Goal: Check status: Check status

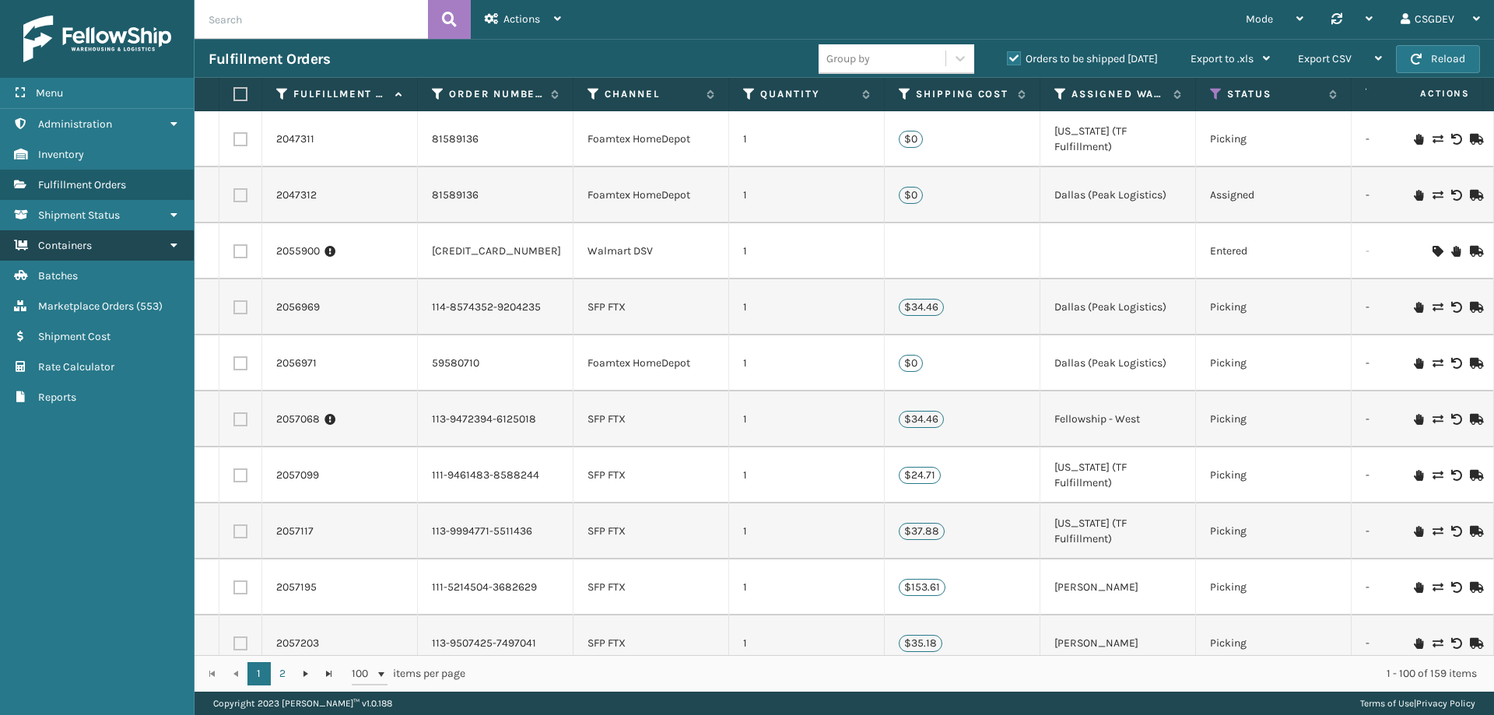
click at [103, 250] on link "Containers" at bounding box center [97, 245] width 194 height 30
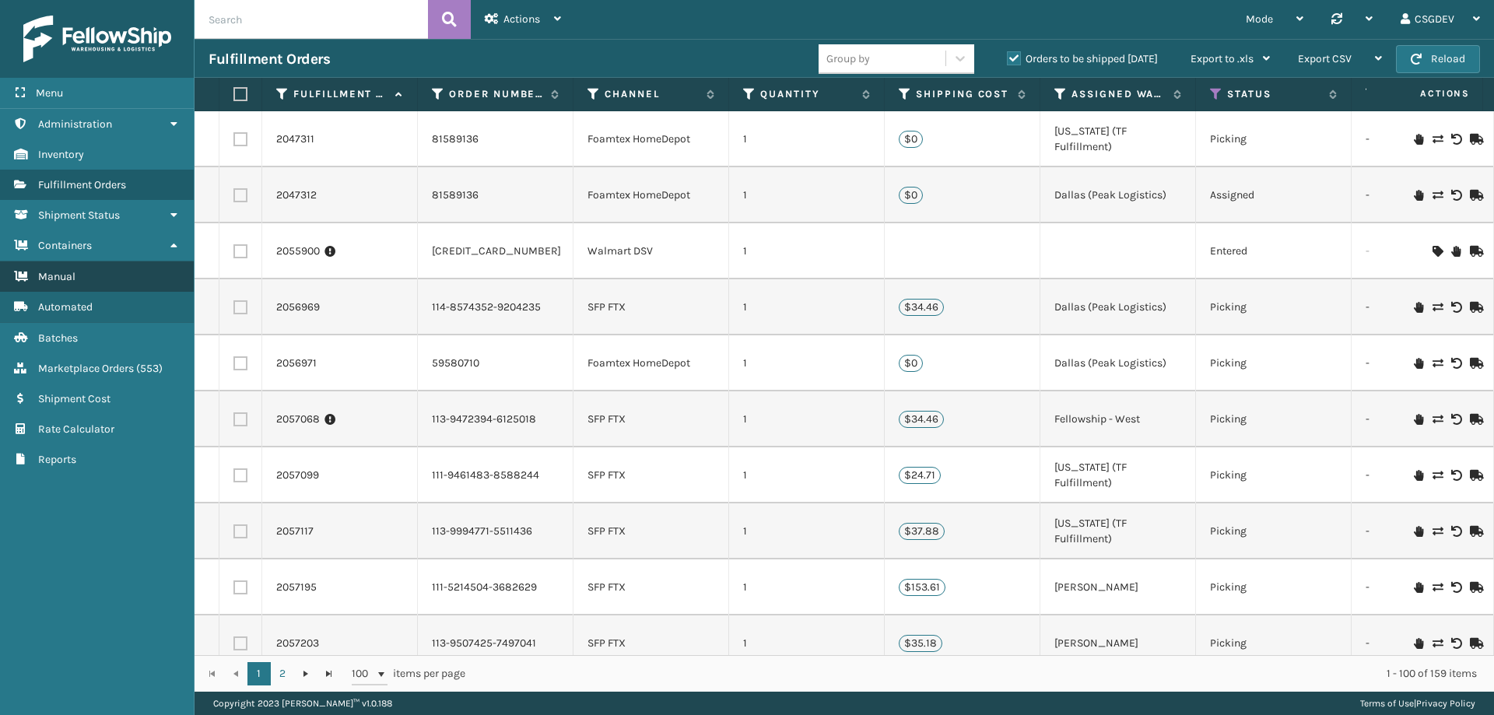
click at [88, 277] on link "Manual" at bounding box center [97, 276] width 194 height 30
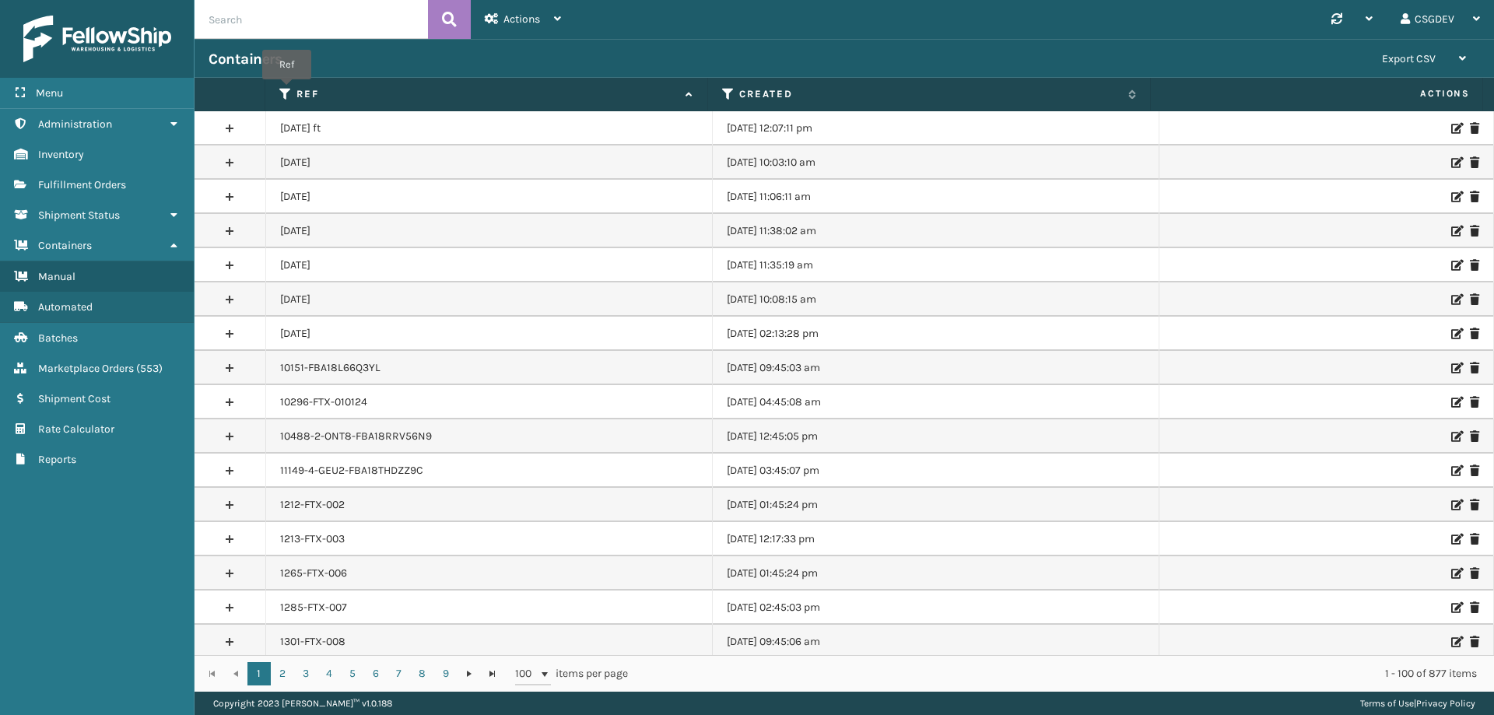
click at [287, 90] on icon at bounding box center [285, 94] width 12 height 14
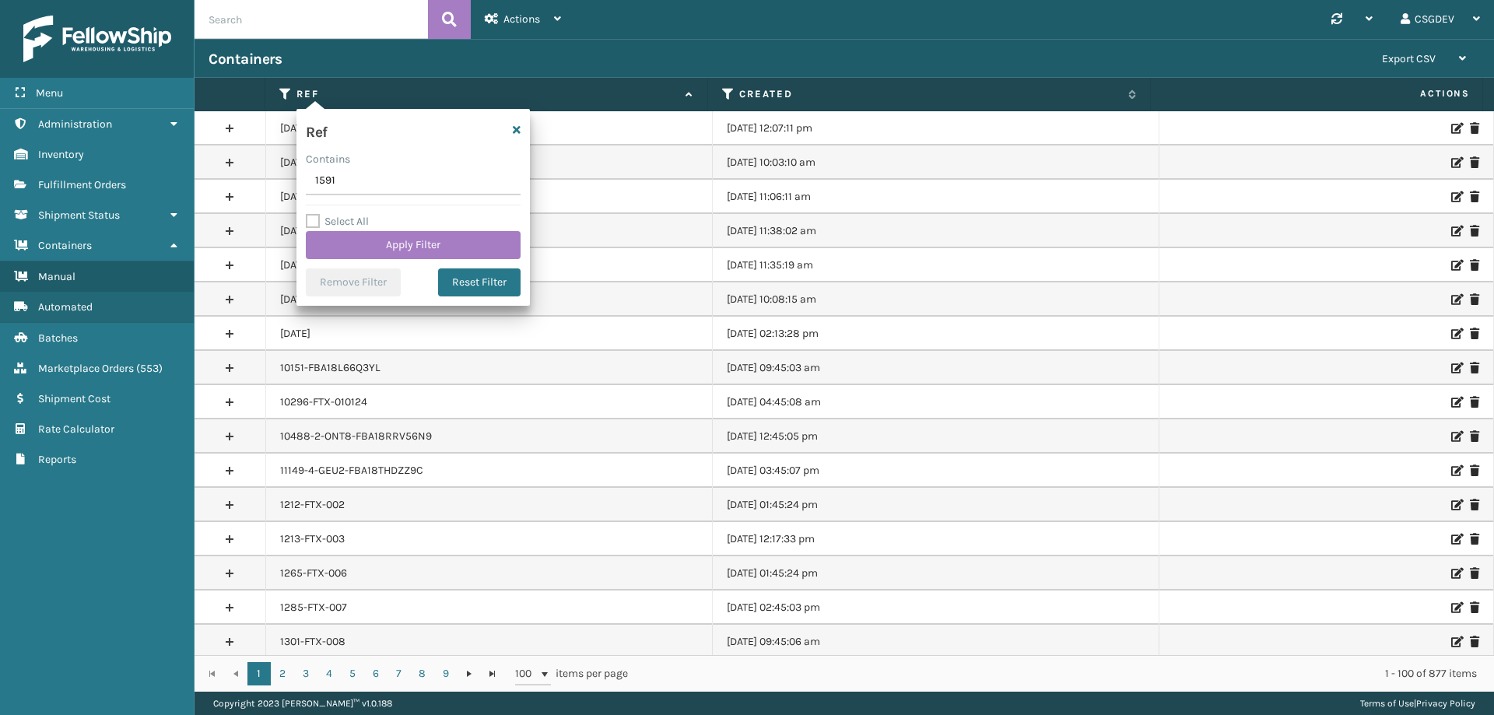
type input "15918"
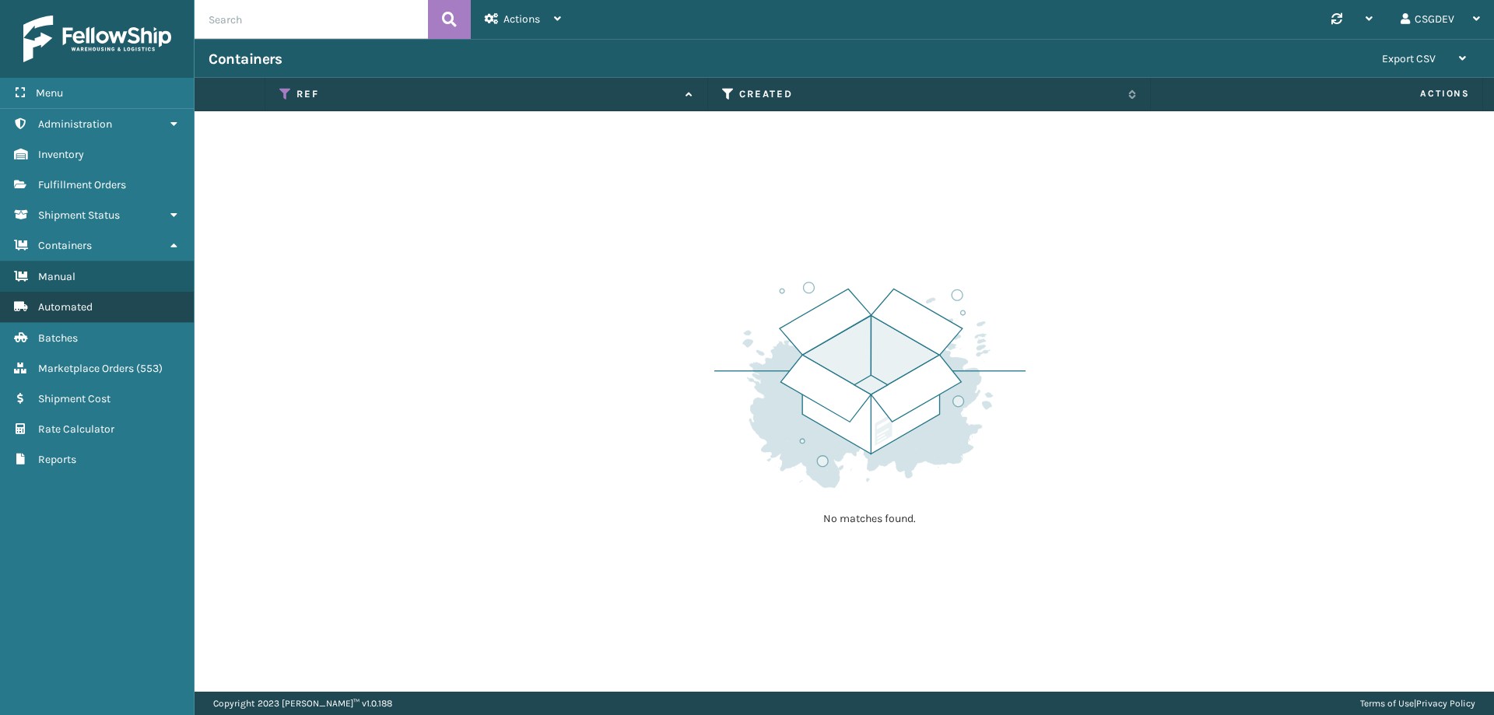
click at [92, 307] on span "Automated" at bounding box center [65, 306] width 54 height 13
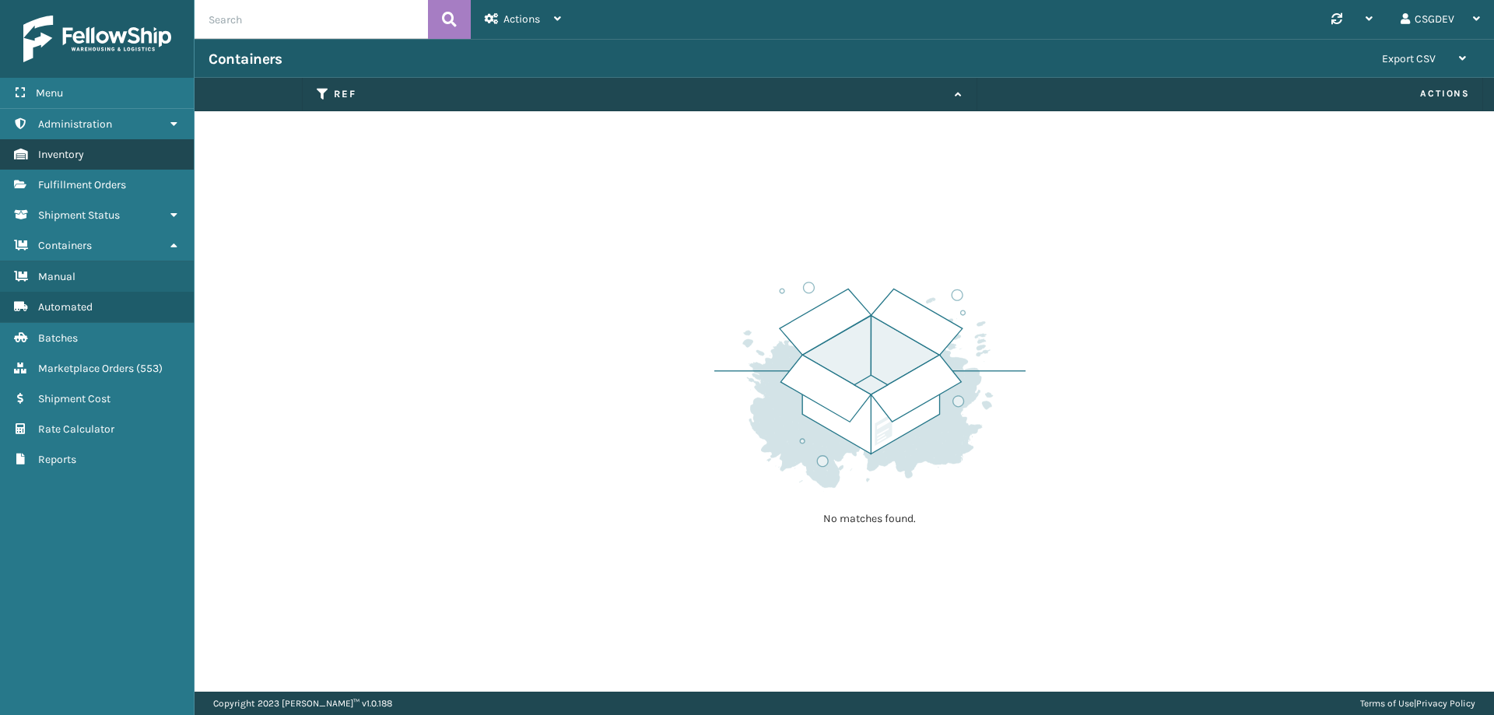
click at [69, 159] on span "Inventory" at bounding box center [61, 154] width 46 height 13
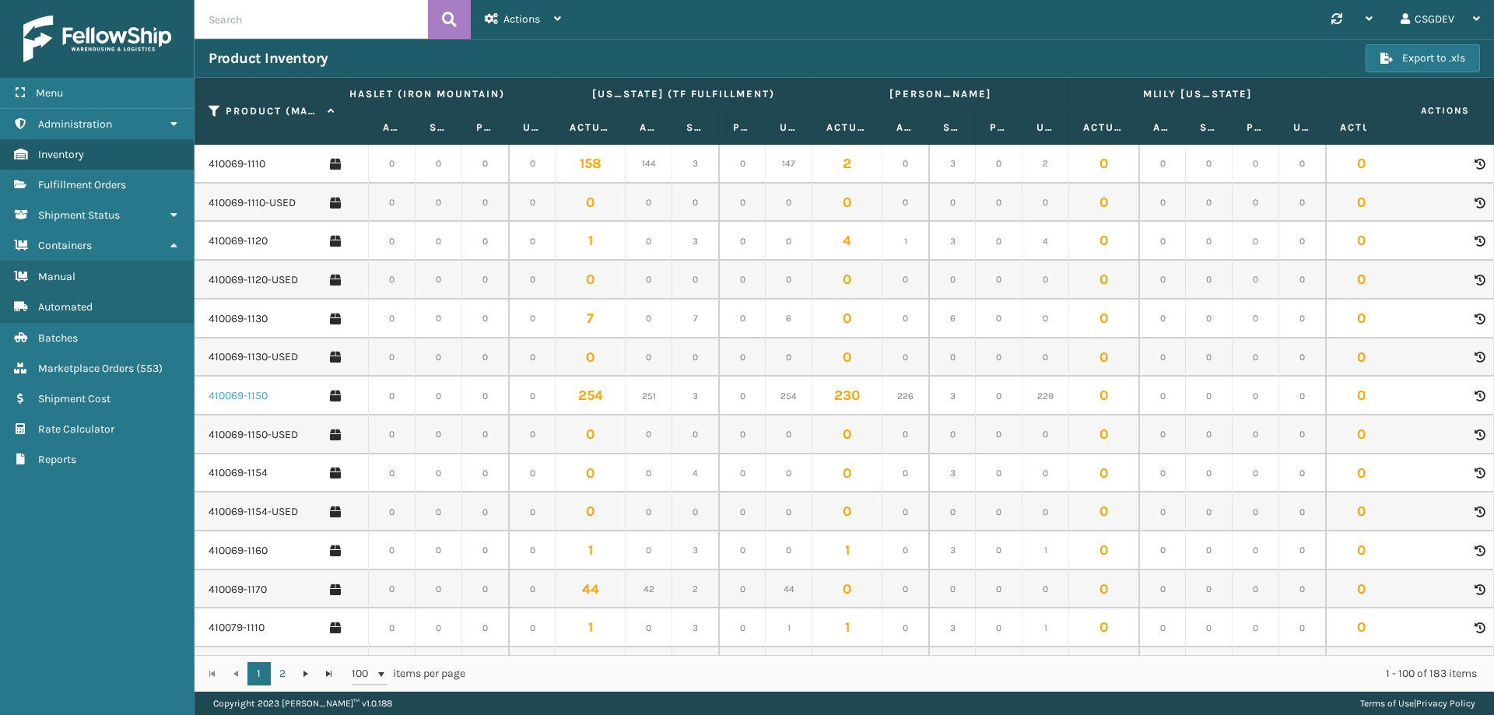
click at [247, 397] on link "410069-1150" at bounding box center [238, 396] width 59 height 16
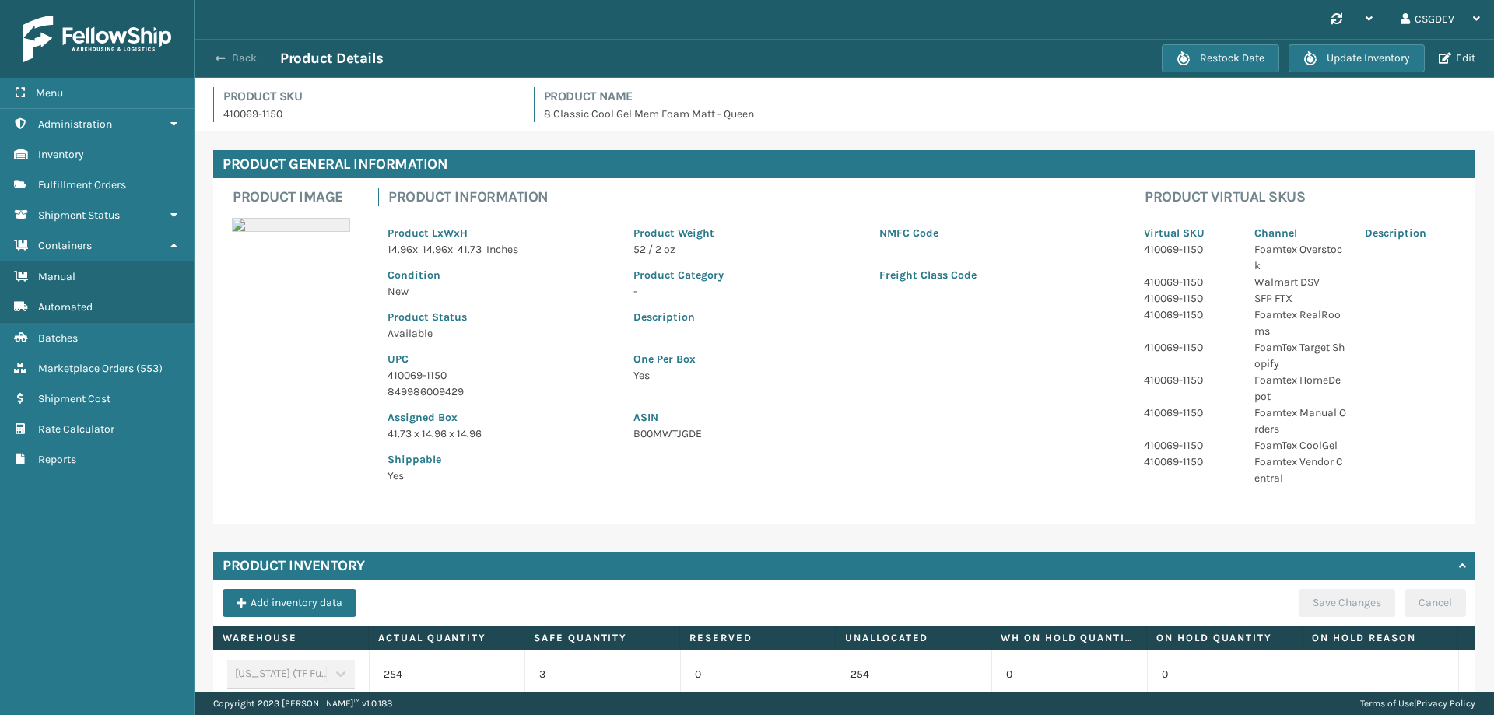
click at [211, 60] on button "Back" at bounding box center [245, 58] width 72 height 14
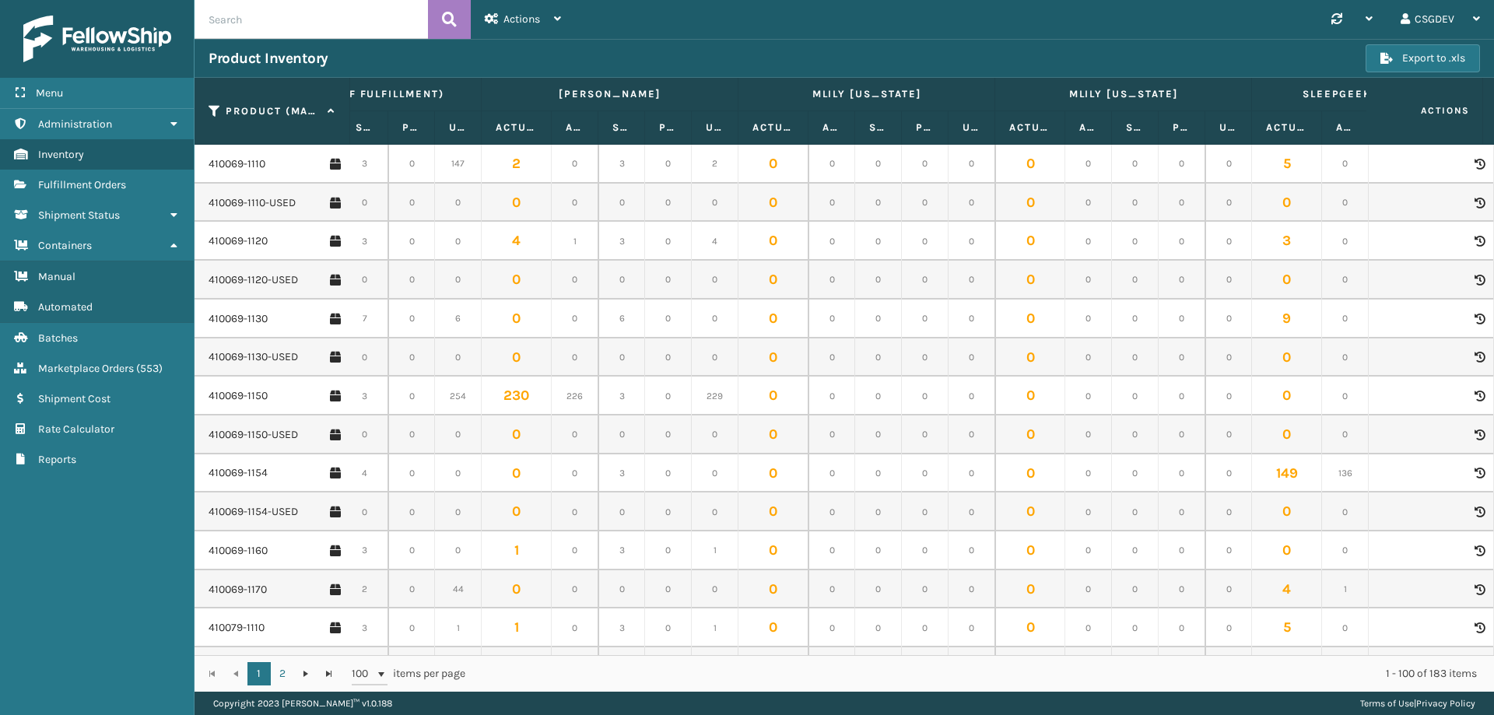
click at [1474, 393] on icon at bounding box center [1478, 396] width 9 height 11
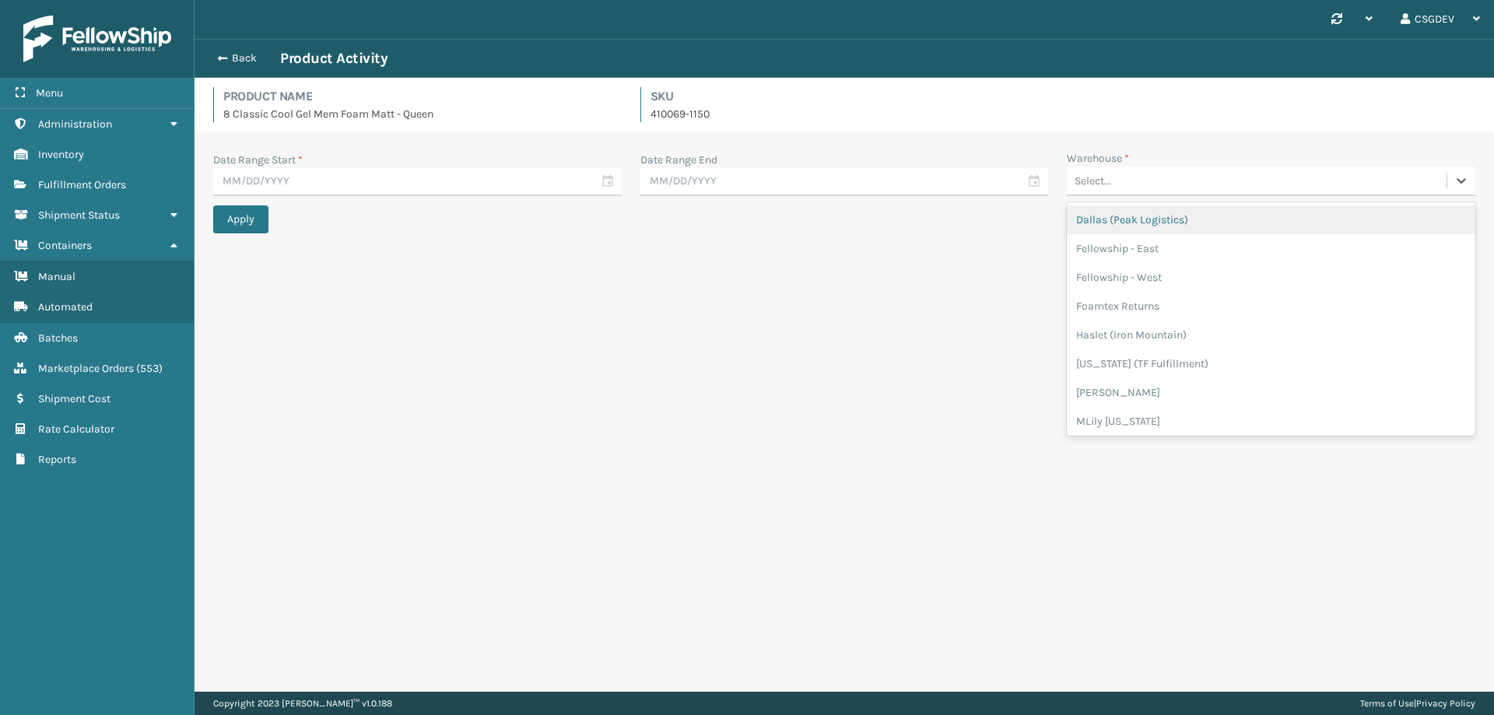
click at [1113, 172] on div "Select..." at bounding box center [1257, 181] width 380 height 26
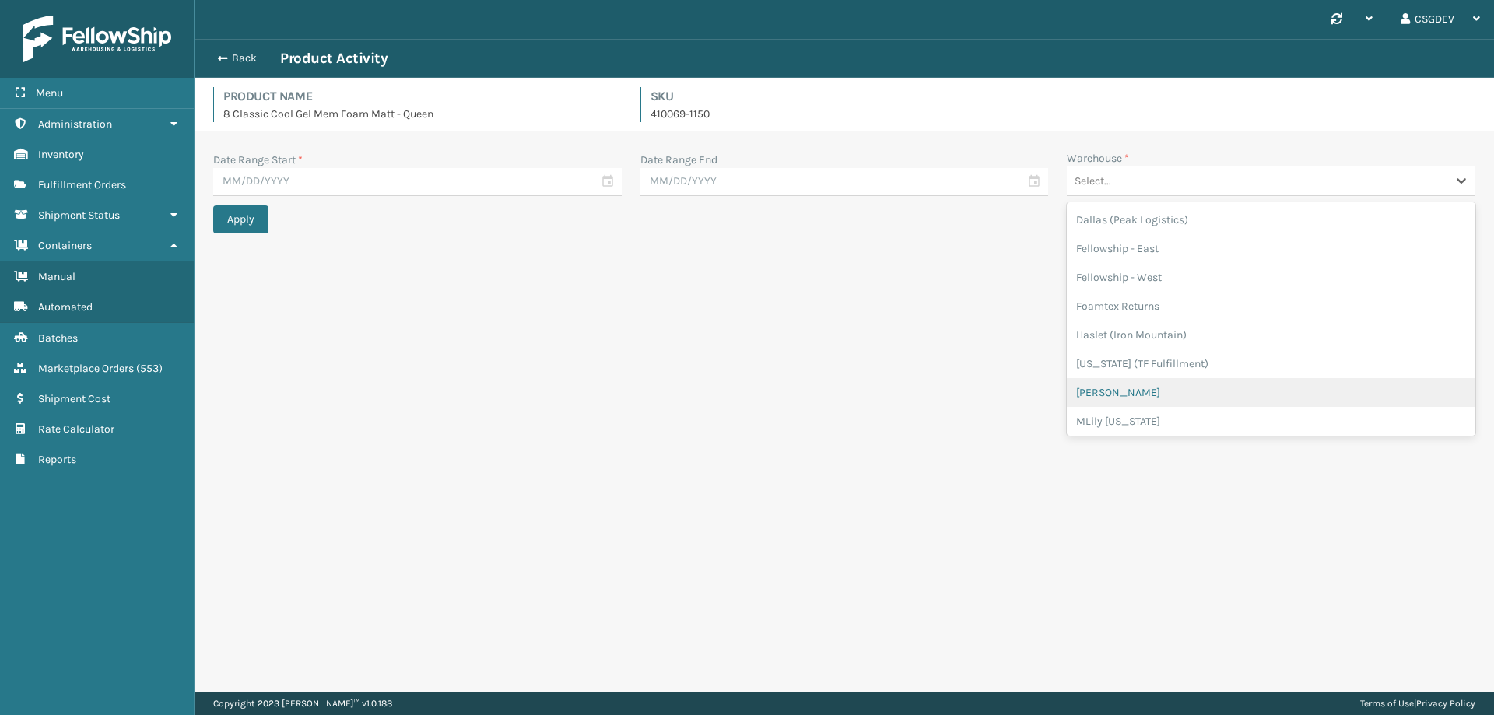
click at [1129, 380] on div "[PERSON_NAME]" at bounding box center [1271, 392] width 408 height 29
click at [1033, 180] on input "text" at bounding box center [844, 182] width 408 height 28
click at [802, 212] on span "Previous Month" at bounding box center [806, 210] width 16 height 16
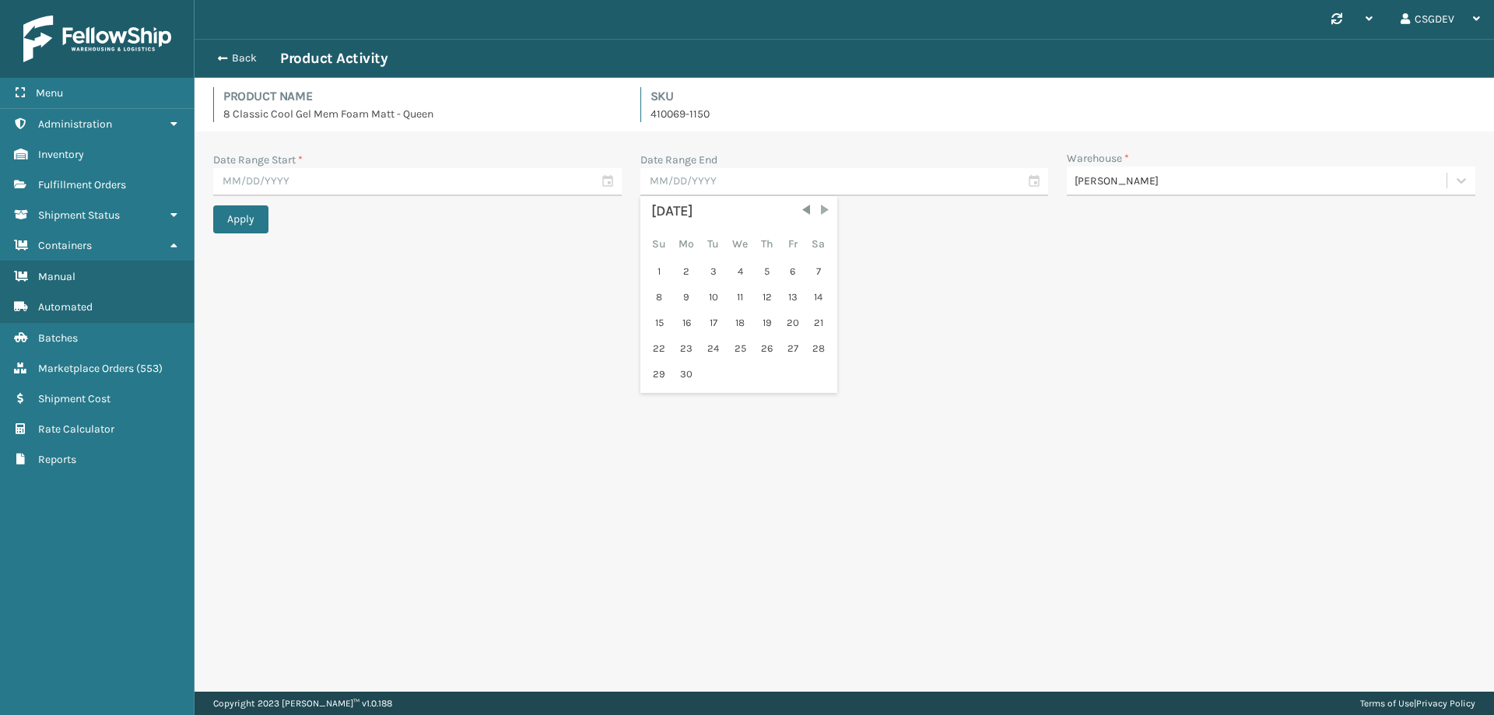
click at [829, 209] on span "Next Month" at bounding box center [825, 210] width 16 height 16
click at [736, 272] on div "3" at bounding box center [740, 271] width 26 height 23
type input "[DATE]"
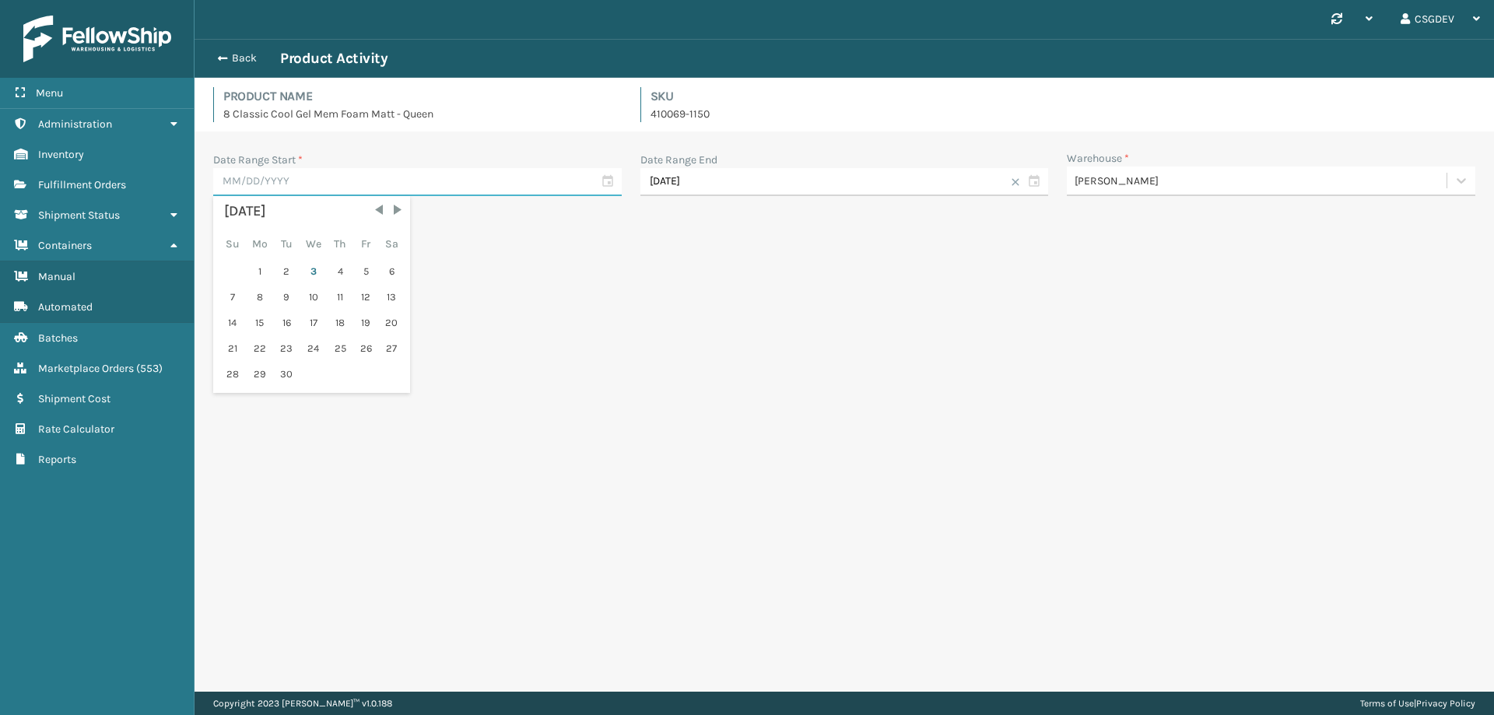
click at [610, 175] on input "text" at bounding box center [417, 182] width 408 height 28
click at [375, 207] on span "Previous Month" at bounding box center [379, 210] width 16 height 16
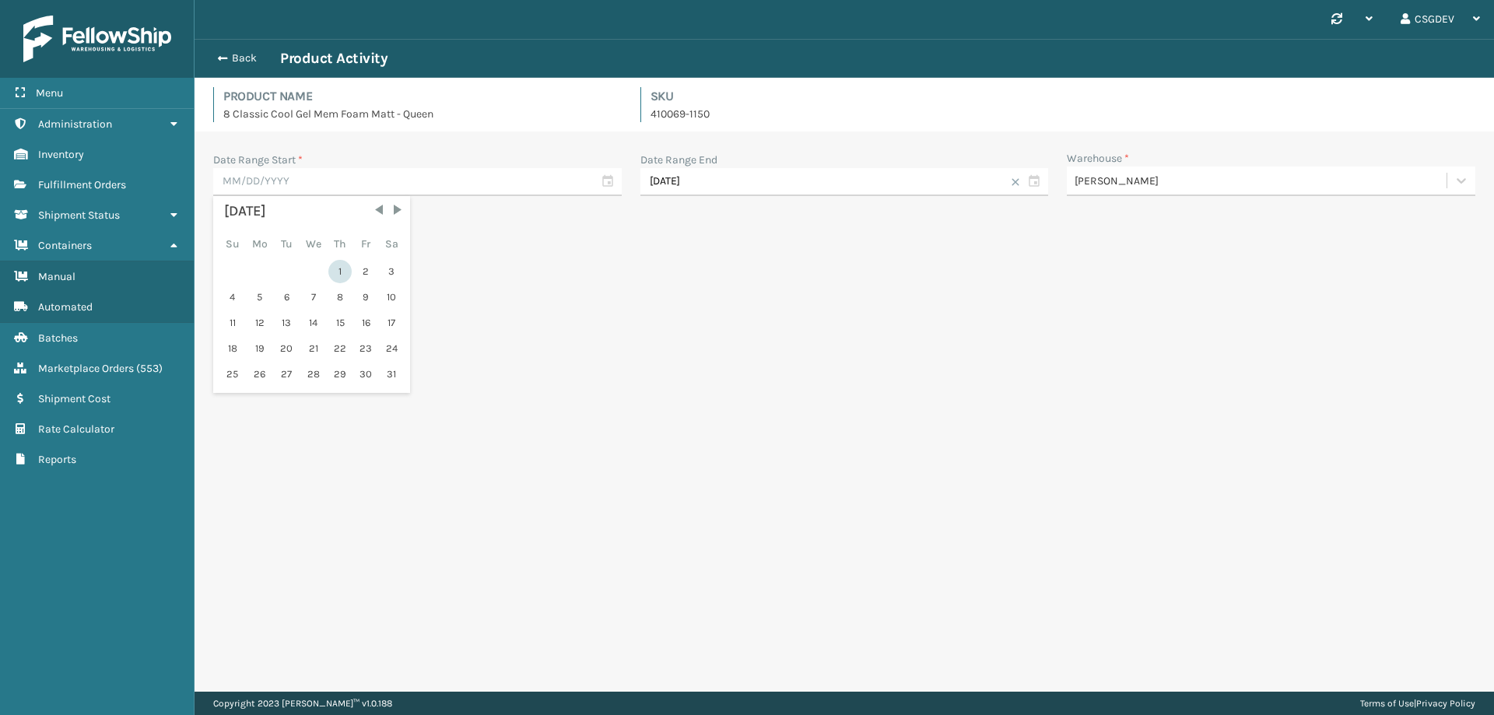
click at [332, 265] on div "1" at bounding box center [339, 271] width 23 height 23
type input "[DATE]"
click at [260, 223] on button "Apply" at bounding box center [240, 219] width 55 height 28
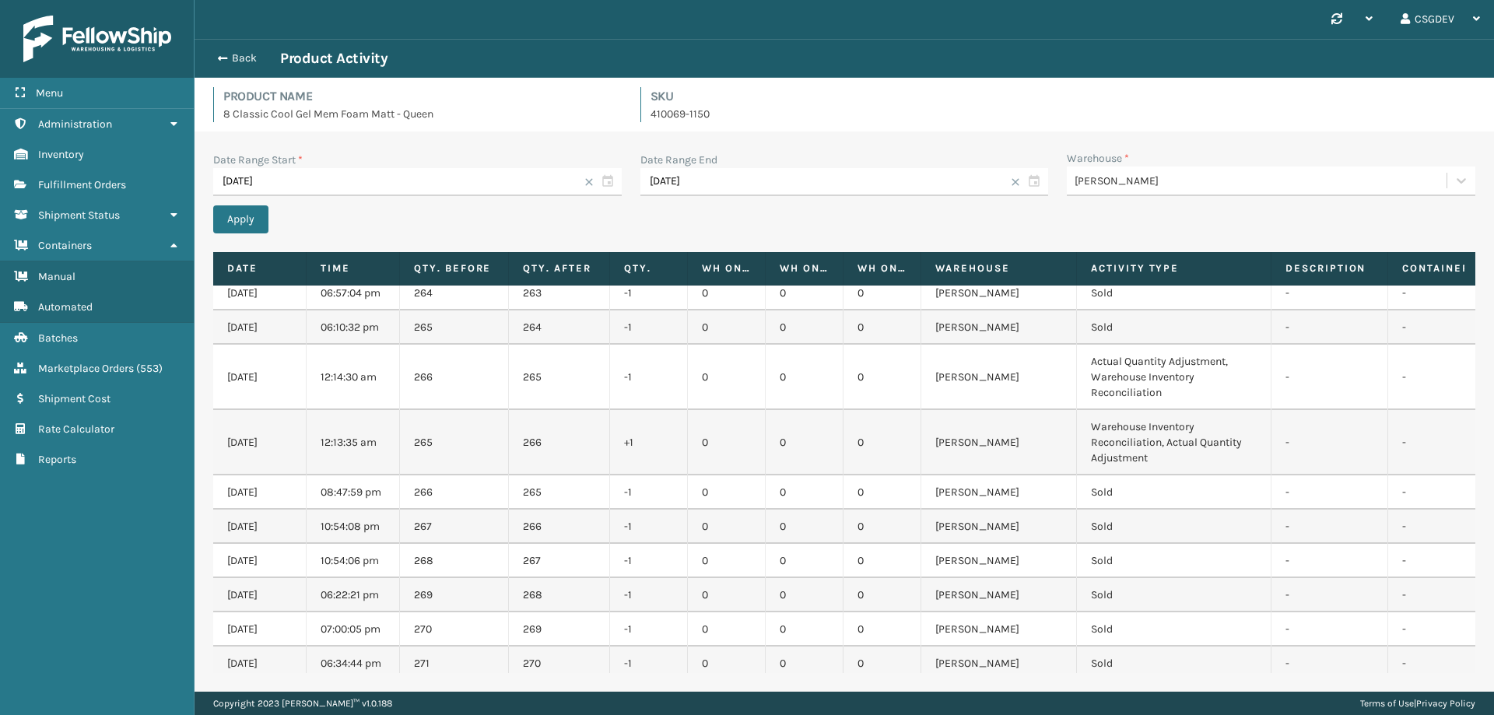
click at [226, 66] on div "Back Product Activity" at bounding box center [844, 58] width 1271 height 19
click at [225, 59] on span "button" at bounding box center [220, 58] width 9 height 11
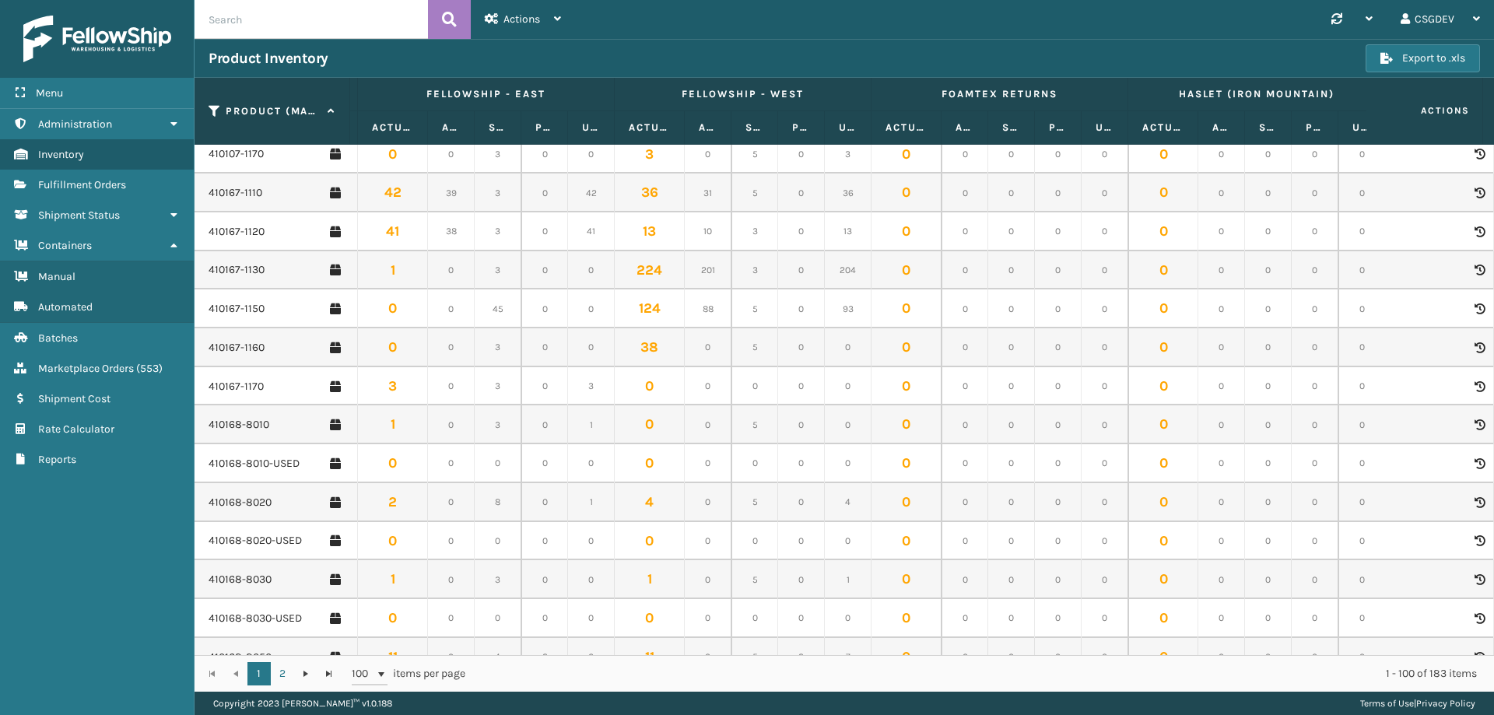
scroll to position [0, 770]
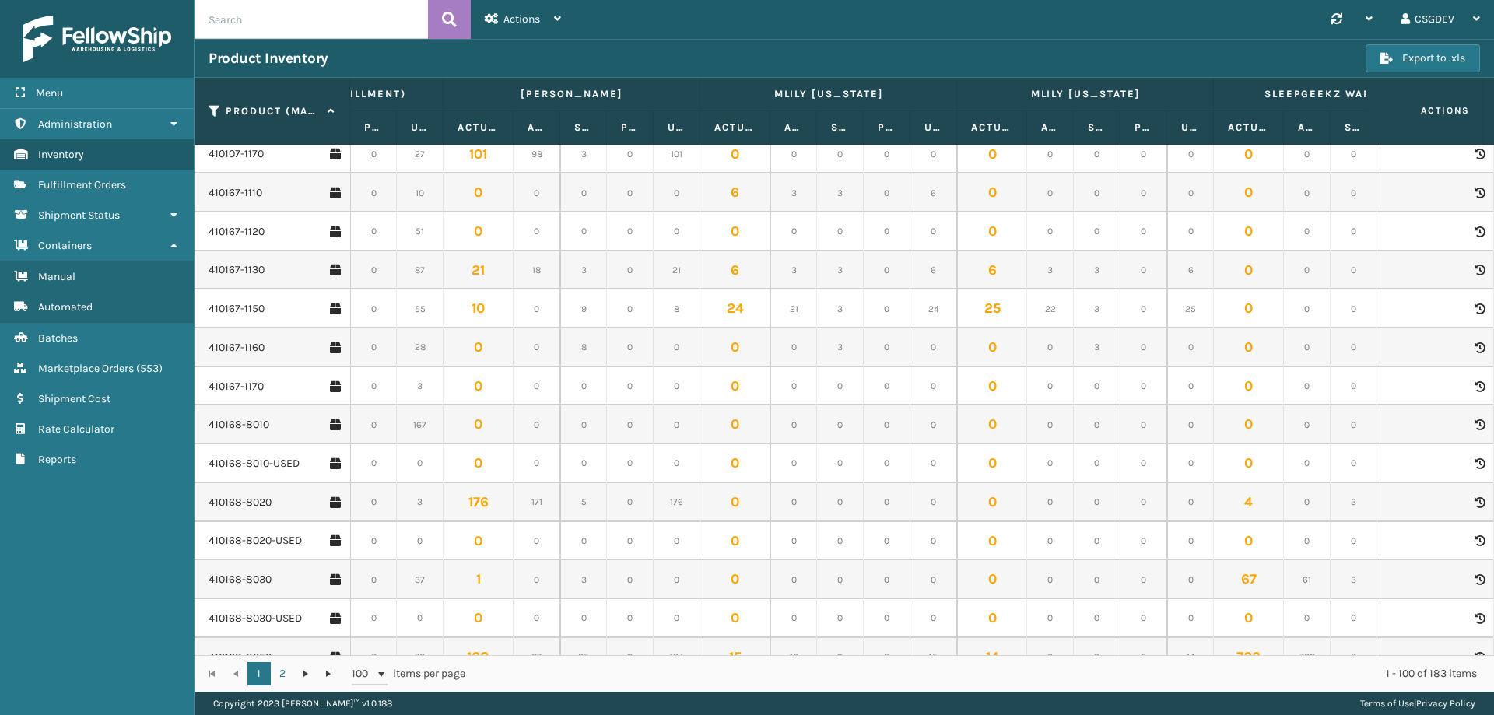
click at [1474, 307] on icon at bounding box center [1478, 308] width 9 height 11
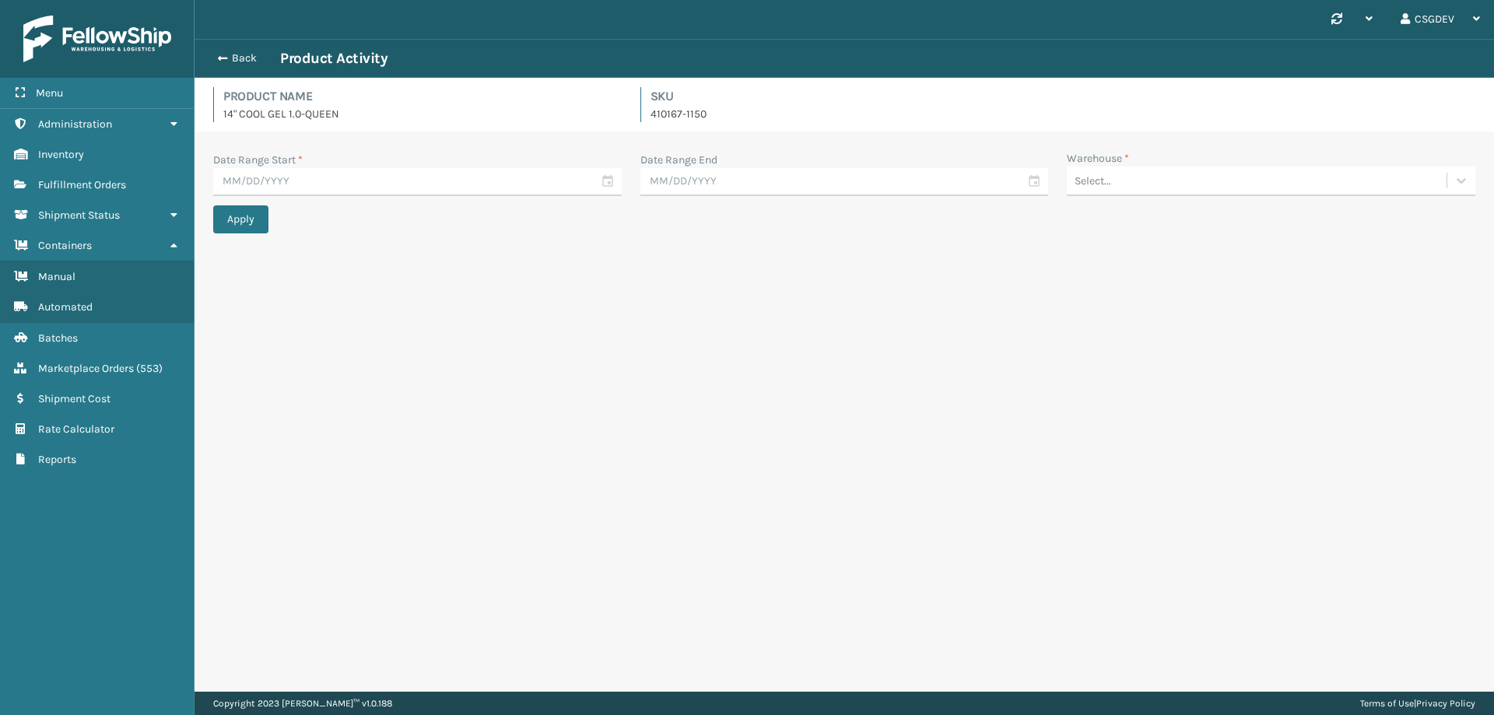
click at [1255, 163] on div "Warehouse *" at bounding box center [1271, 158] width 408 height 16
click at [1253, 174] on div "Select..." at bounding box center [1257, 181] width 380 height 26
click at [1119, 387] on div "[PERSON_NAME]" at bounding box center [1271, 392] width 408 height 29
click at [1029, 185] on input "text" at bounding box center [844, 182] width 408 height 28
click at [752, 272] on div "[DATE] Su Mo Tu We Th Fr Sa 1 2 3 4 5 6 7 8 9 10 11 12 13 14 15 16 17 18 19 20 …" at bounding box center [739, 295] width 188 height 188
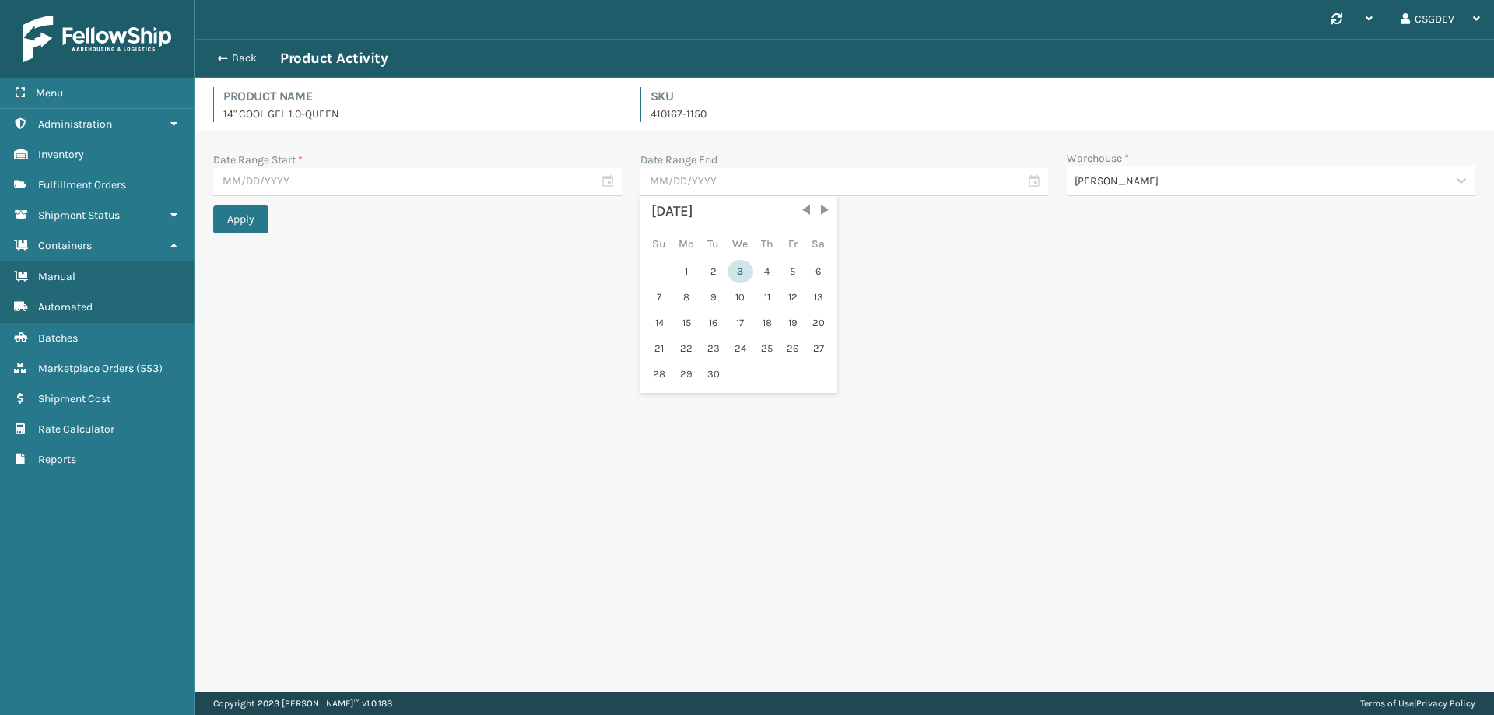
click at [747, 271] on div "3" at bounding box center [740, 271] width 26 height 23
type input "[DATE]"
click at [606, 181] on input "text" at bounding box center [417, 182] width 408 height 28
click at [374, 210] on span "Previous Month" at bounding box center [379, 210] width 16 height 16
click at [363, 272] on div "1" at bounding box center [365, 271] width 23 height 23
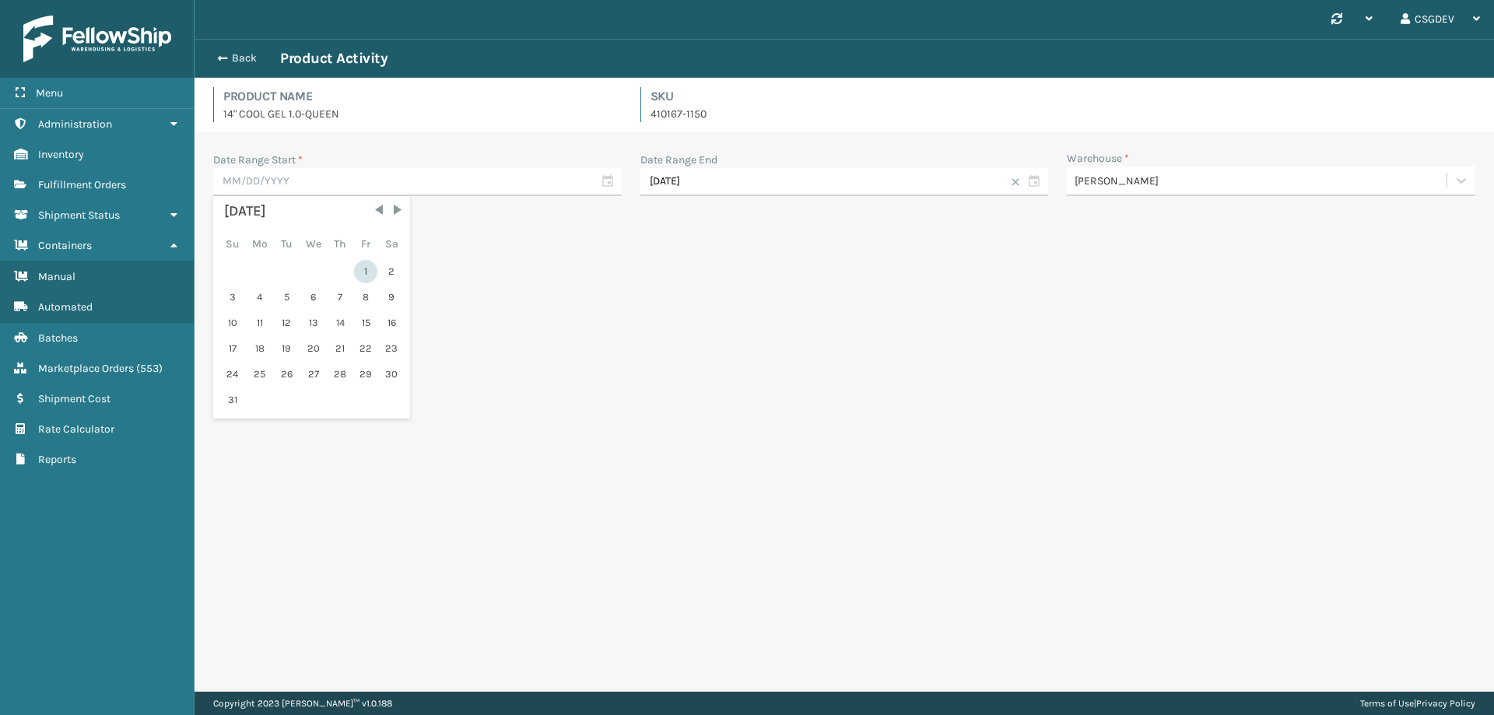
type input "[DATE]"
click at [258, 212] on button "Apply" at bounding box center [240, 219] width 55 height 28
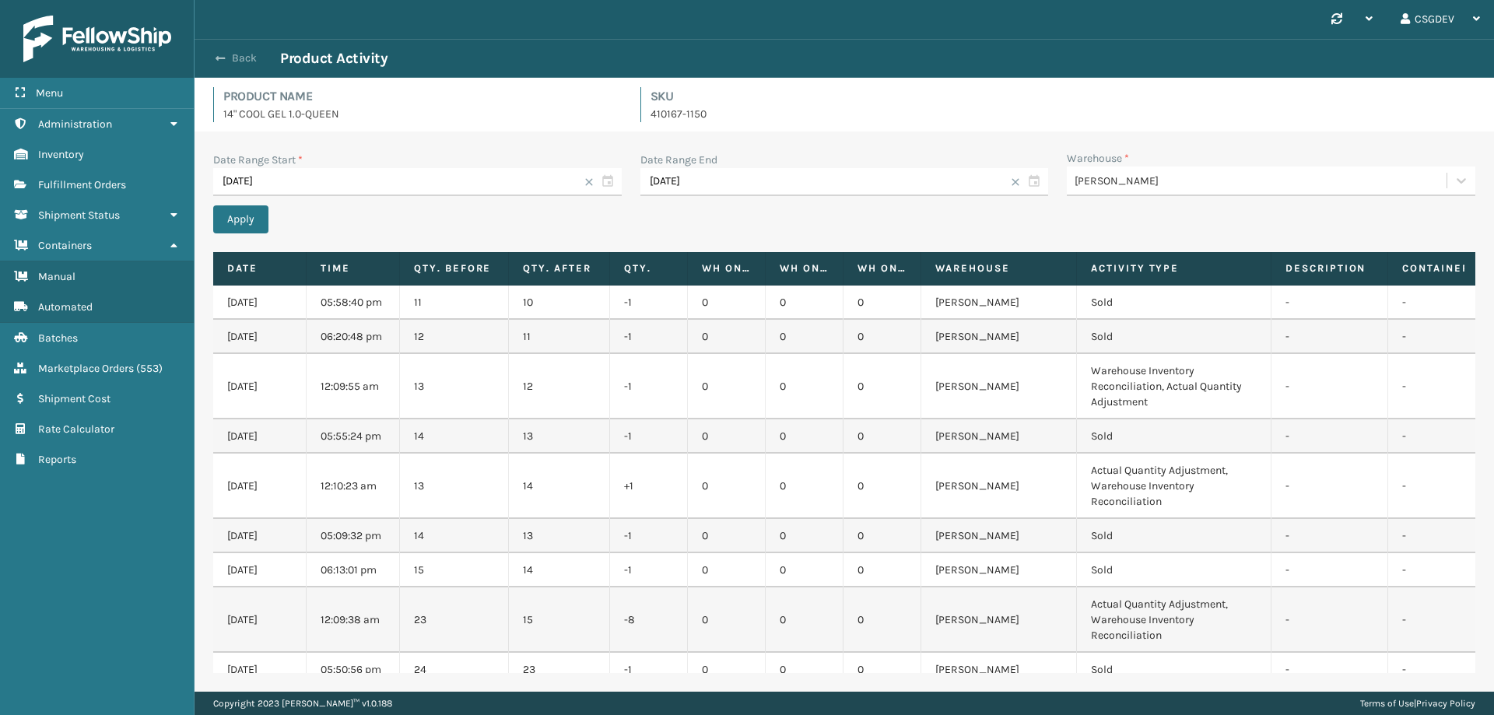
click at [241, 55] on button "Back" at bounding box center [245, 58] width 72 height 14
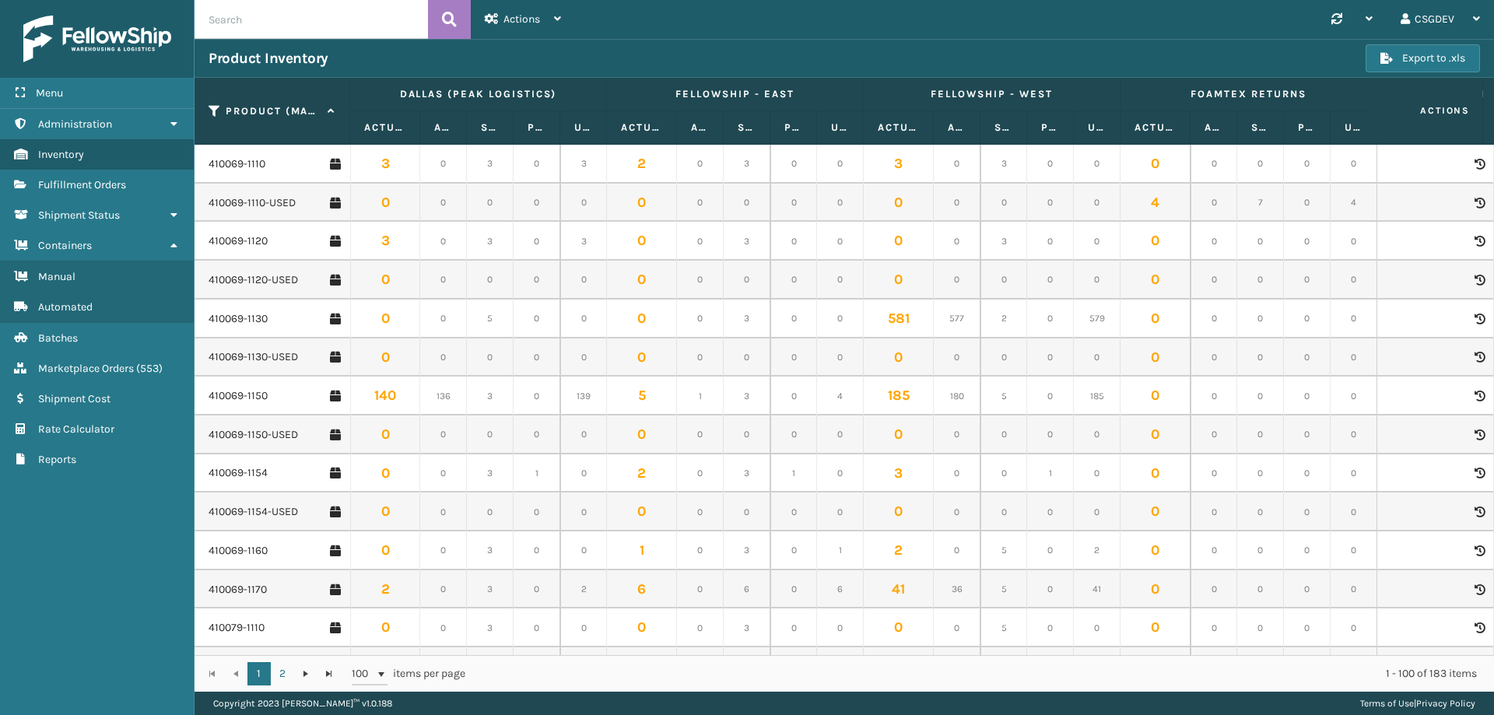
scroll to position [0, 1587]
